Goal: Communication & Community: Connect with others

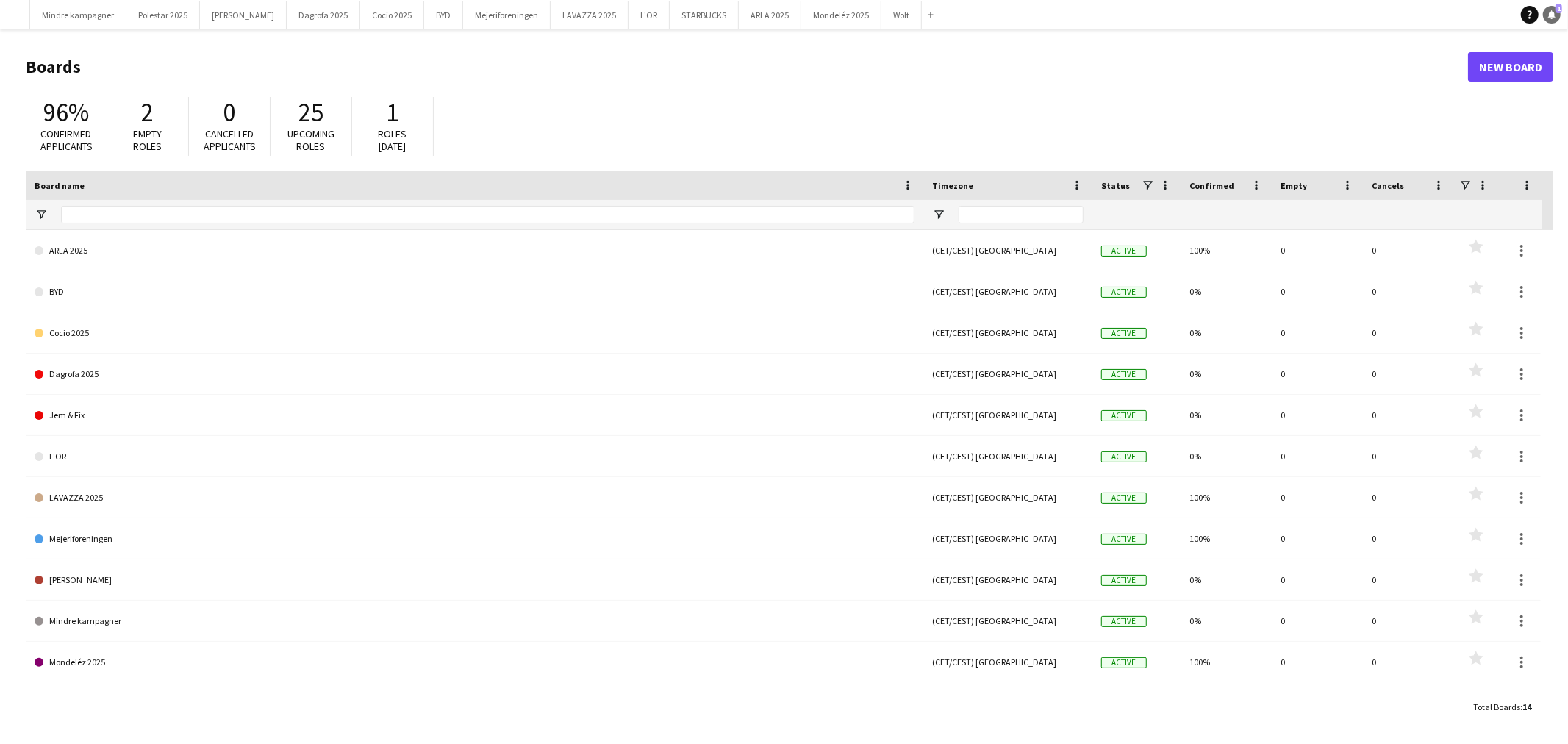
click at [1543, 17] on link "Notifications 1" at bounding box center [1551, 14] width 18 height 18
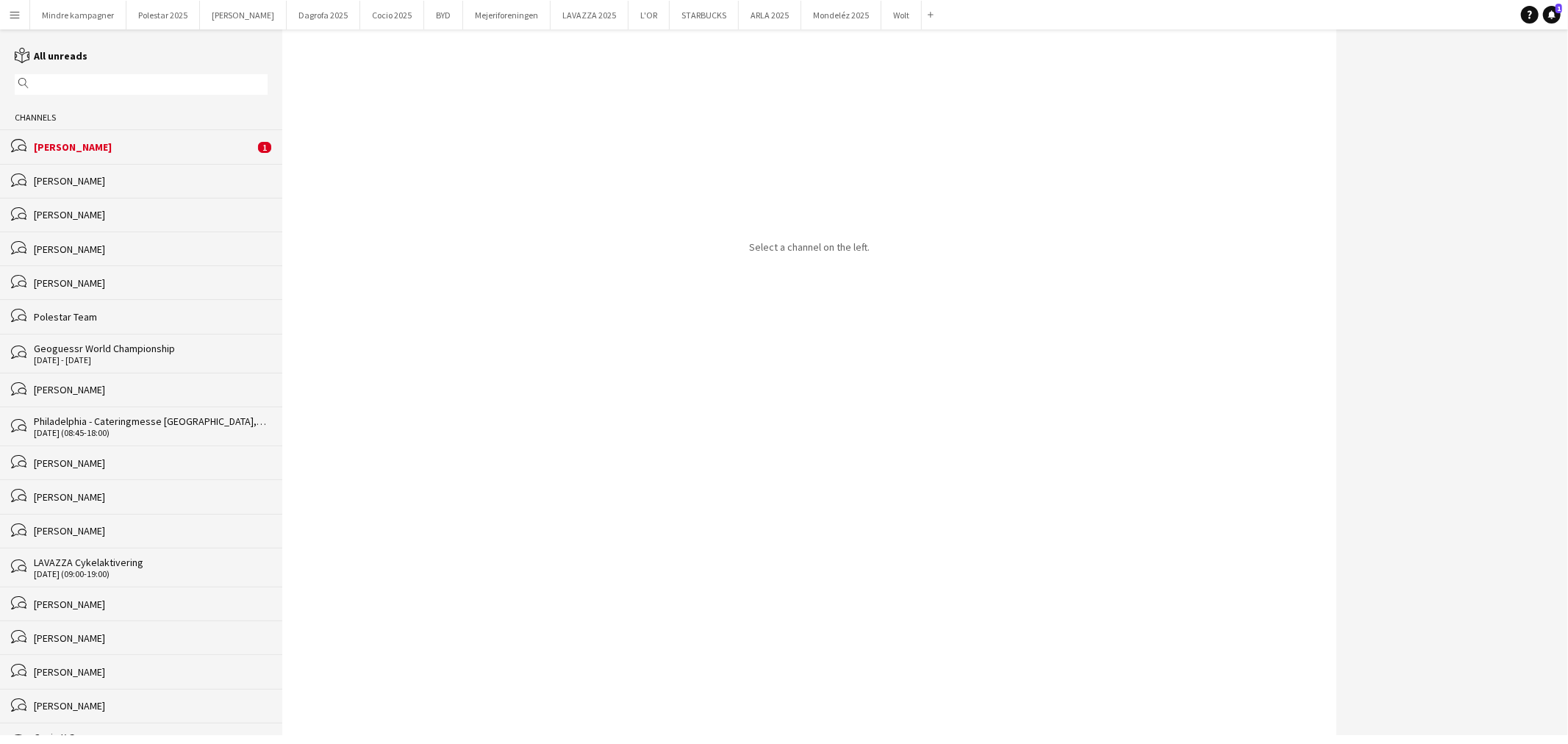
click at [192, 142] on div "[PERSON_NAME]" at bounding box center [144, 147] width 220 height 13
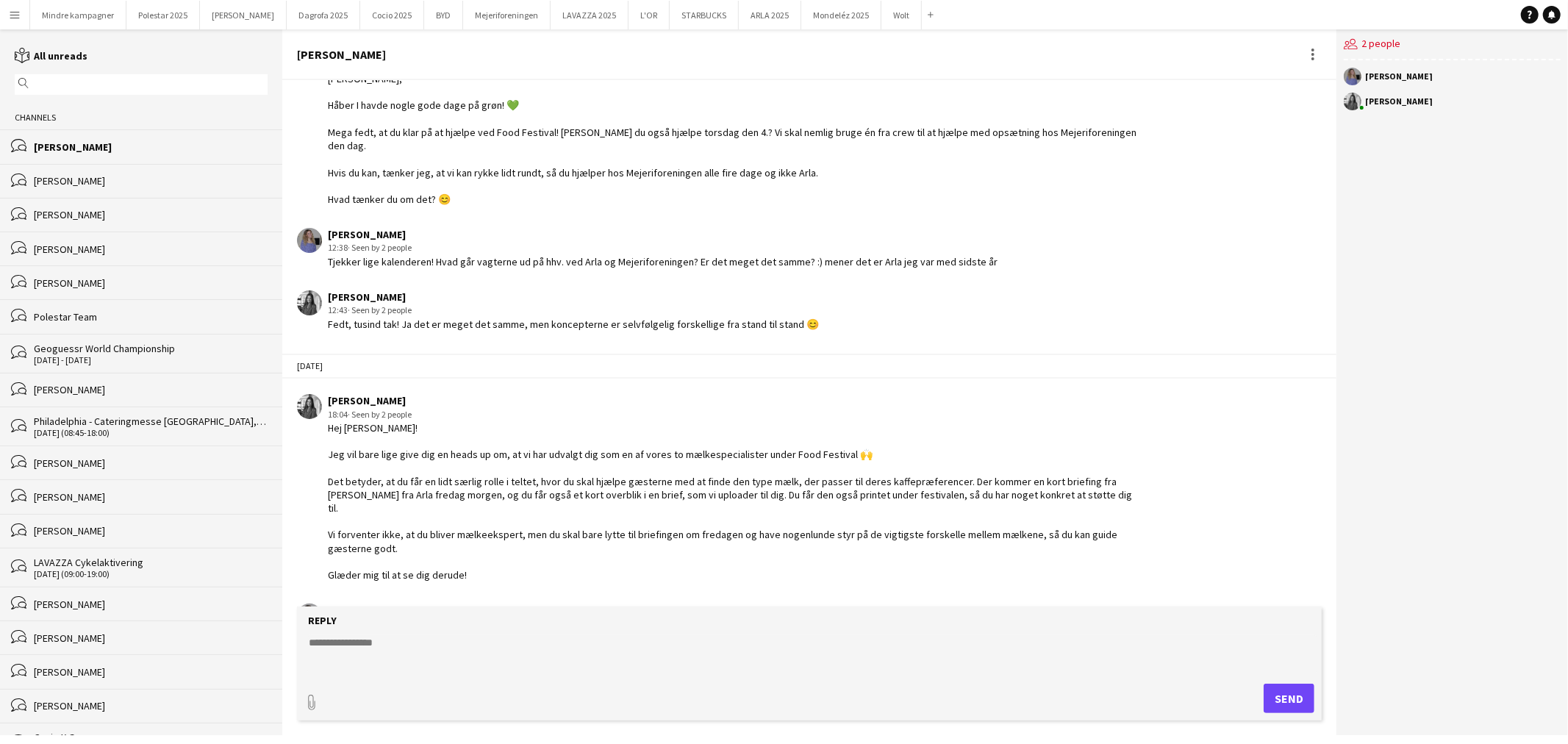
scroll to position [2296, 0]
click at [148, 186] on div "[PERSON_NAME]" at bounding box center [150, 181] width 234 height 13
